Goal: Information Seeking & Learning: Learn about a topic

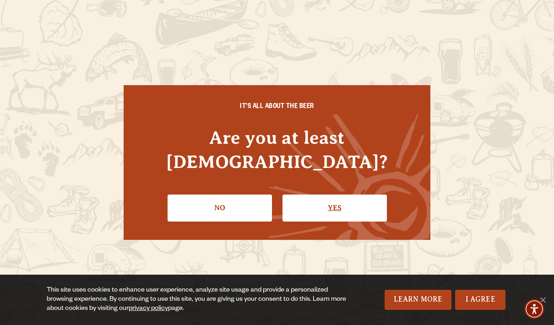
click at [350, 203] on link "Yes" at bounding box center [335, 208] width 104 height 27
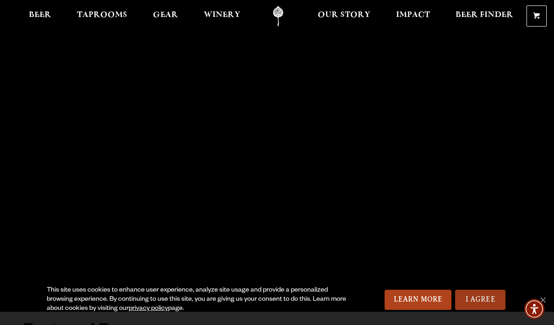
click at [491, 301] on link "I Agree" at bounding box center [480, 300] width 50 height 20
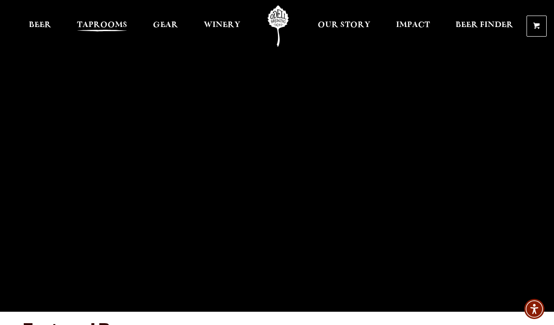
click at [108, 27] on span "Taprooms" at bounding box center [102, 25] width 50 height 7
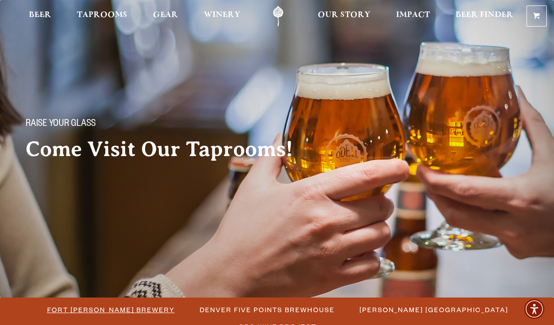
click at [90, 313] on span "Fort Collins Brewery" at bounding box center [111, 309] width 128 height 13
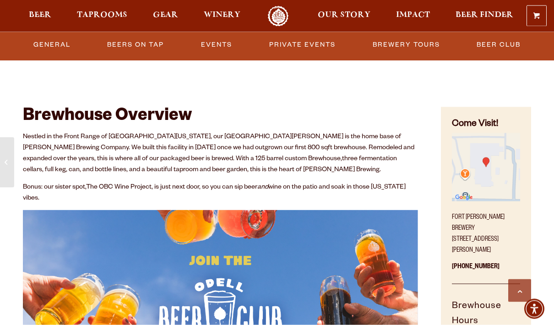
scroll to position [293, 0]
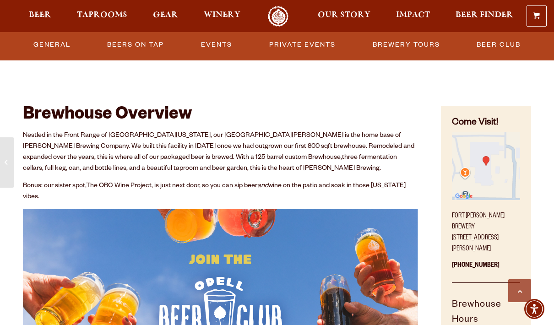
click at [202, 206] on div "Nestled in the Front Range of Northern Colorado, our Fort Collins brewery is th…" at bounding box center [220, 274] width 395 height 287
click at [221, 47] on link "Events" at bounding box center [216, 44] width 38 height 21
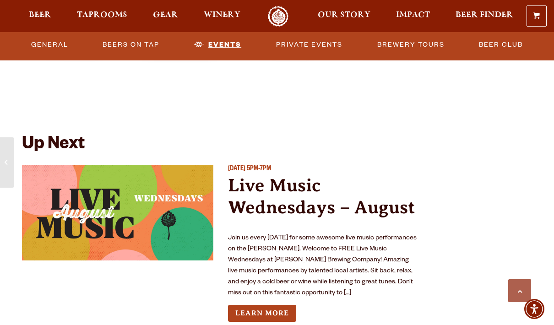
scroll to position [3285, 0]
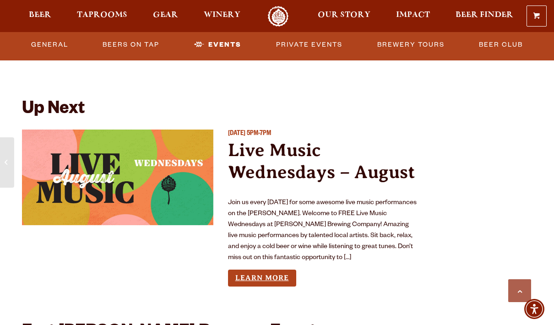
click at [248, 280] on link "Learn More" at bounding box center [262, 278] width 68 height 17
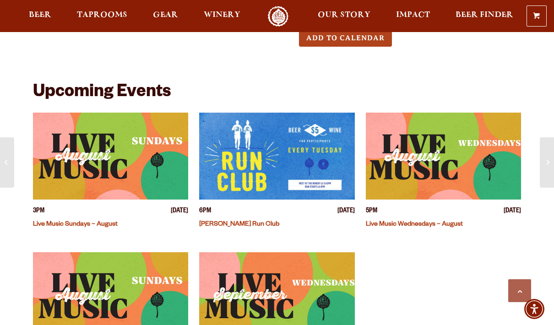
scroll to position [268, 0]
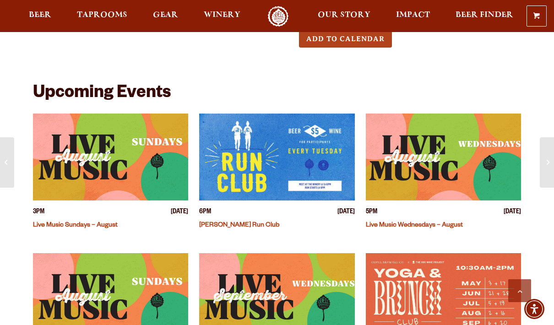
click at [396, 224] on link "Live Music Wednesdays – August" at bounding box center [414, 225] width 97 height 7
click at [118, 19] on span "Taprooms" at bounding box center [102, 14] width 50 height 7
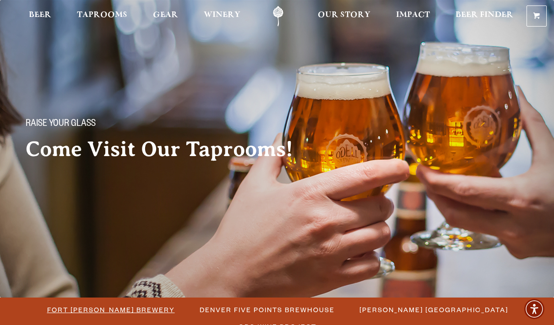
click at [65, 309] on span "Fort Collins Brewery" at bounding box center [111, 309] width 128 height 13
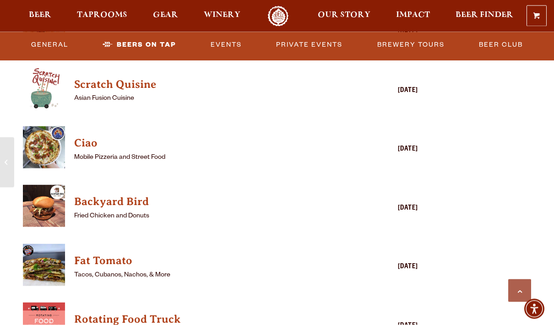
scroll to position [2174, 0]
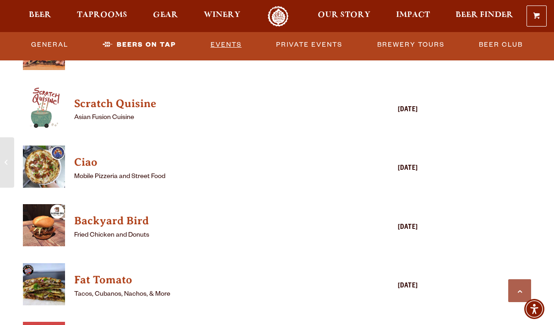
click at [227, 47] on link "Events" at bounding box center [226, 44] width 38 height 21
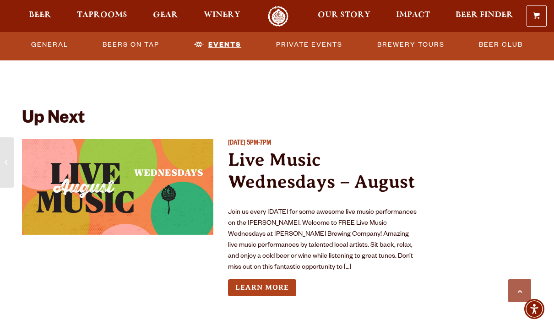
scroll to position [3285, 0]
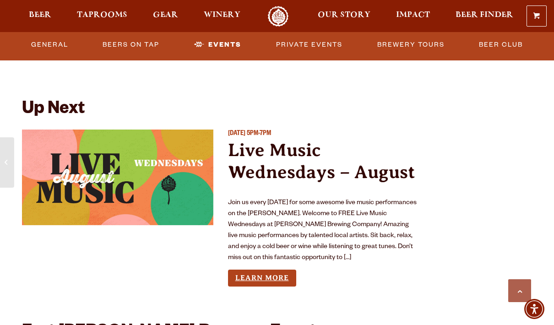
click at [252, 276] on link "Learn More" at bounding box center [262, 278] width 68 height 17
